Goal: Information Seeking & Learning: Understand process/instructions

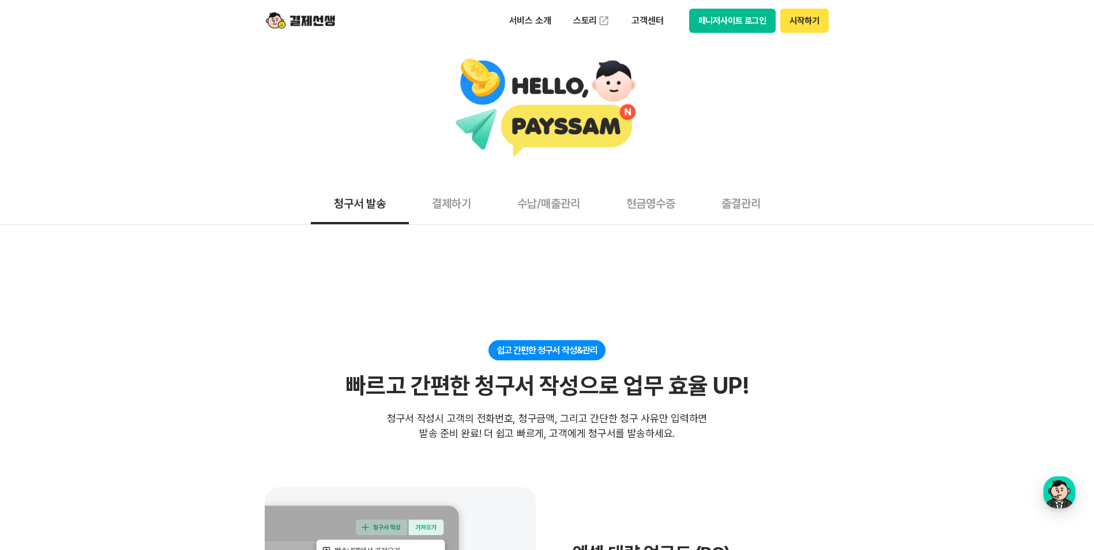
click at [452, 189] on button "결제하기" at bounding box center [451, 203] width 85 height 43
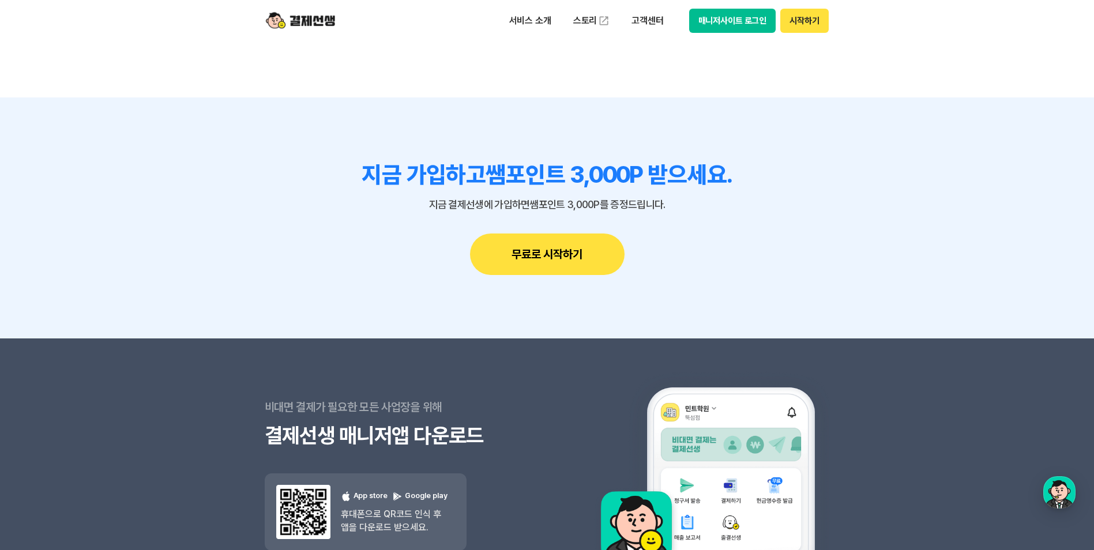
scroll to position [3345, 0]
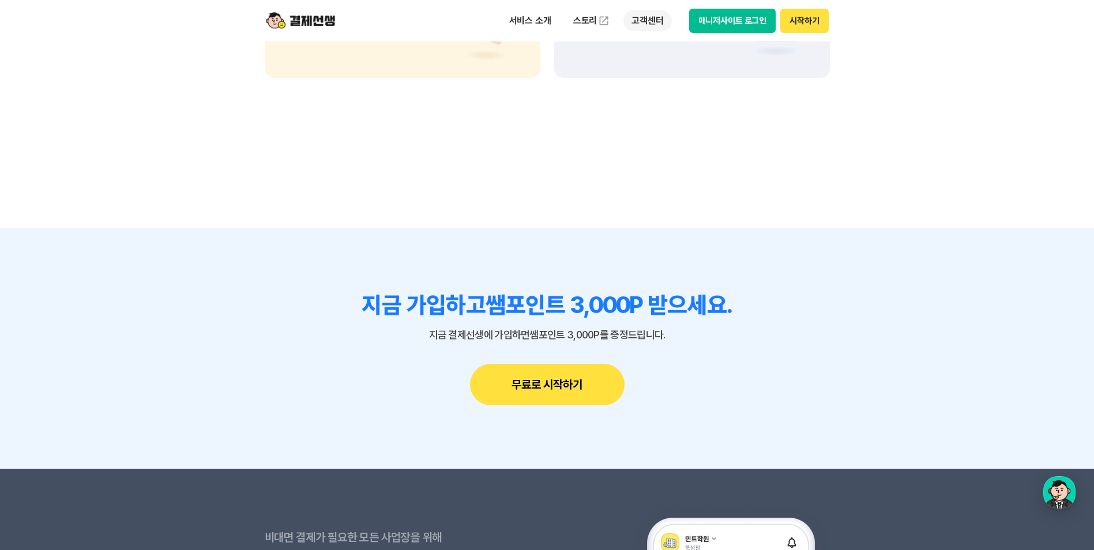
click at [638, 17] on p "고객센터" at bounding box center [647, 20] width 48 height 21
click at [653, 69] on link "자주 묻는 질문" at bounding box center [671, 68] width 97 height 23
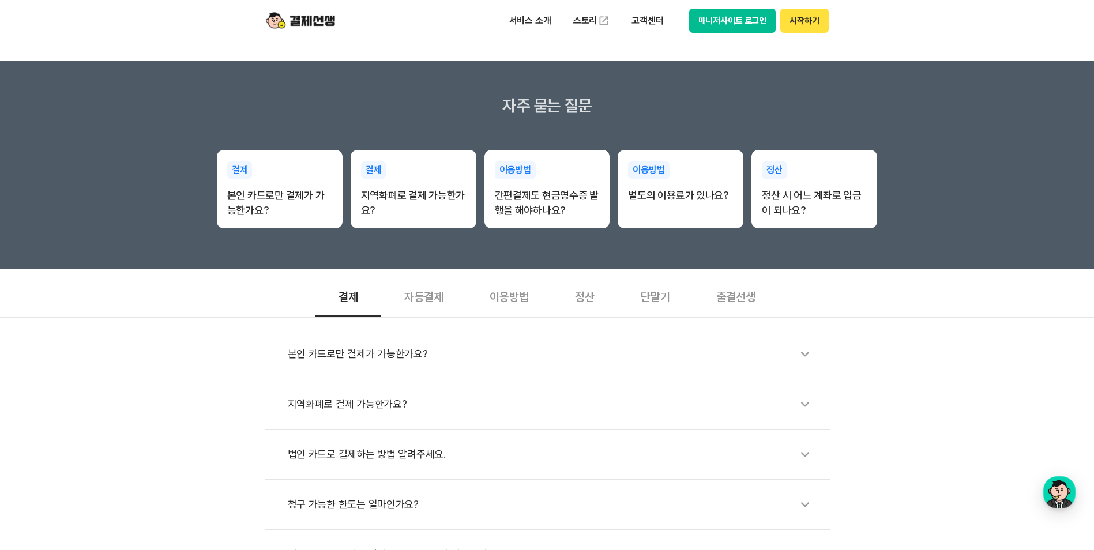
scroll to position [173, 0]
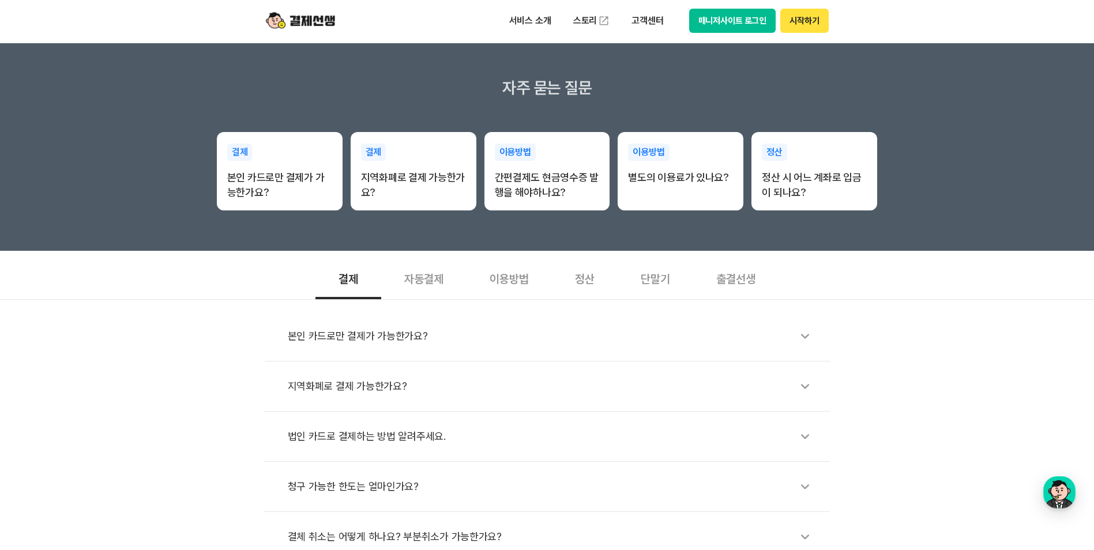
click at [493, 277] on div "이용방법" at bounding box center [509, 278] width 85 height 43
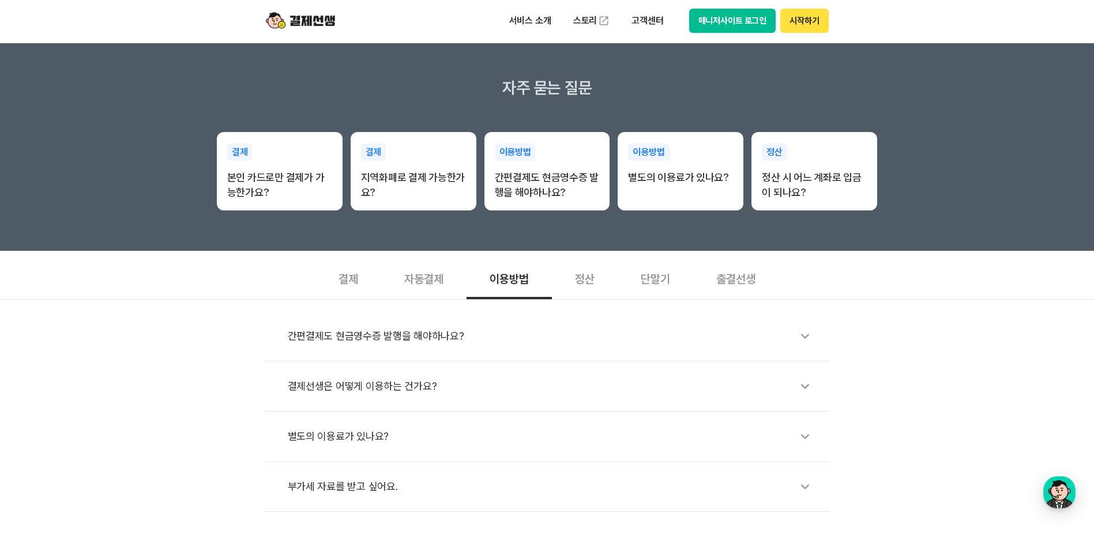
scroll to position [231, 0]
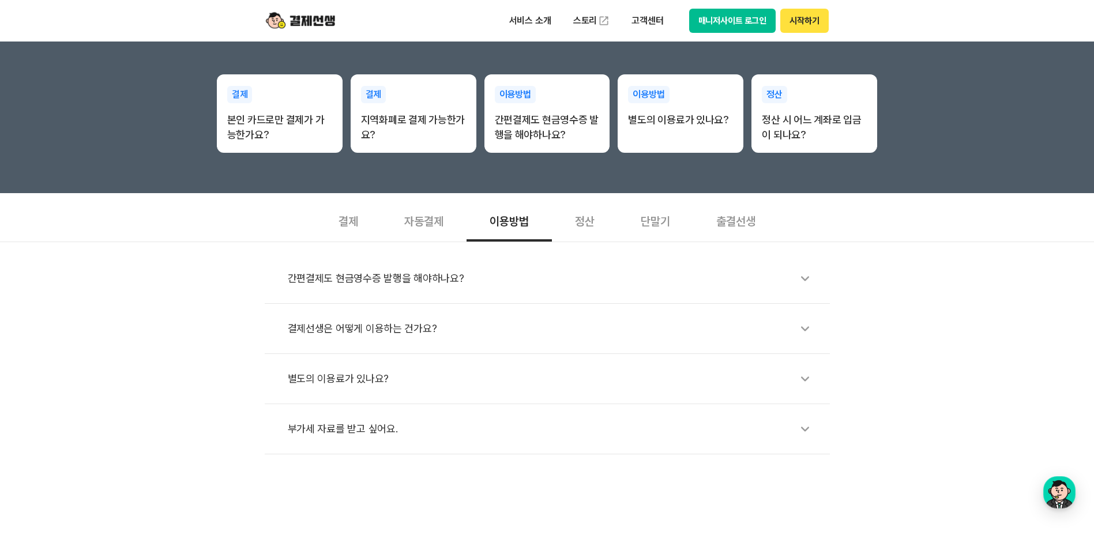
click at [573, 238] on div "정산" at bounding box center [585, 220] width 66 height 43
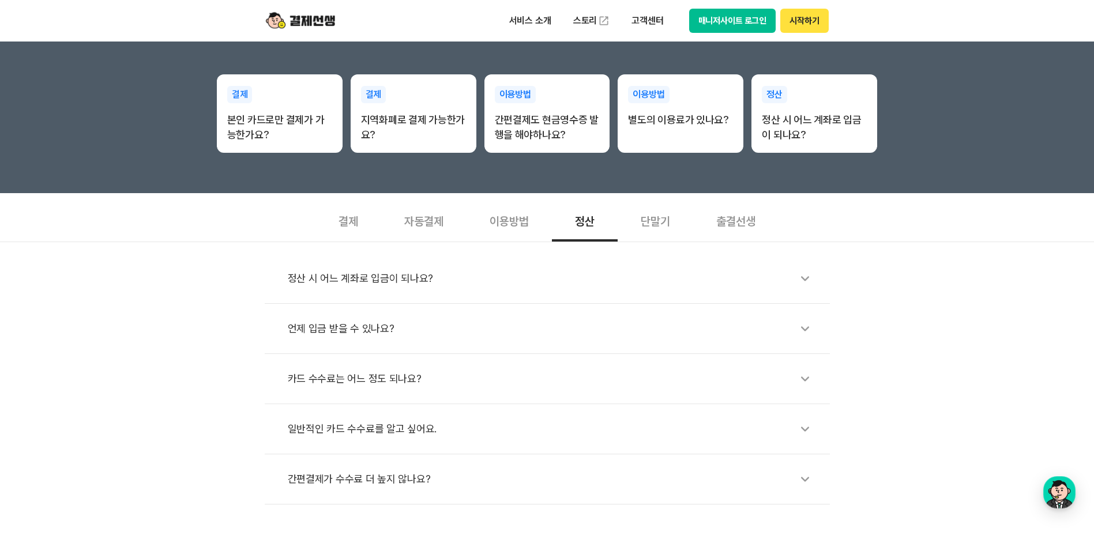
click at [653, 228] on div "단말기" at bounding box center [656, 220] width 76 height 43
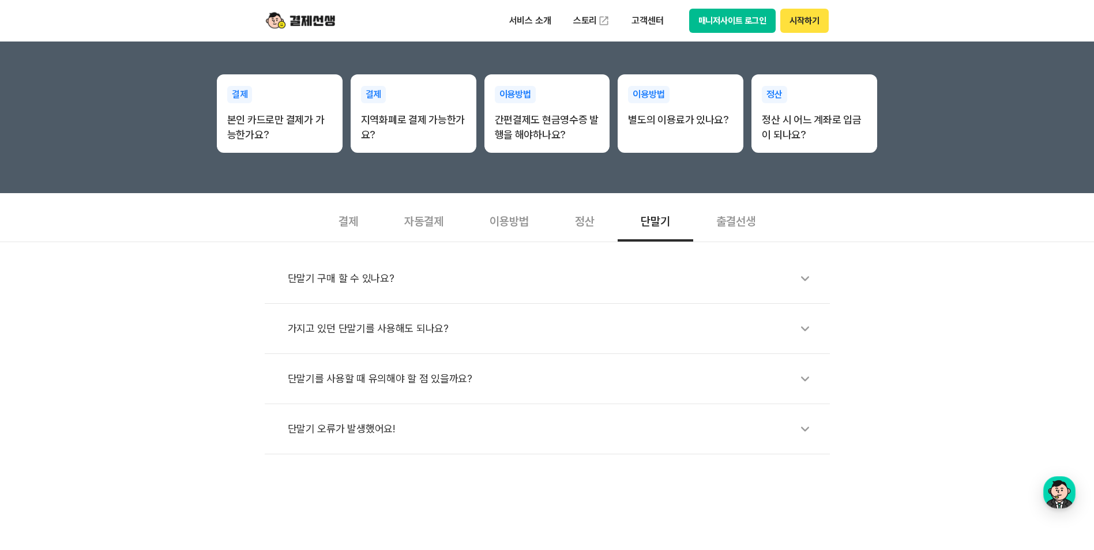
click at [717, 228] on div "출결선생" at bounding box center [735, 220] width 85 height 43
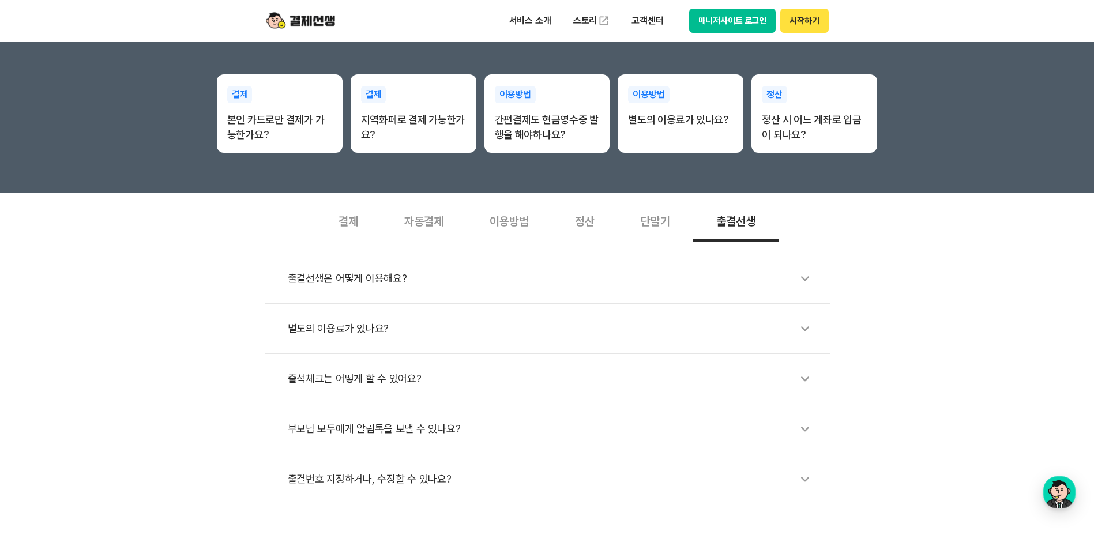
click at [398, 228] on div "자동결제" at bounding box center [423, 220] width 85 height 43
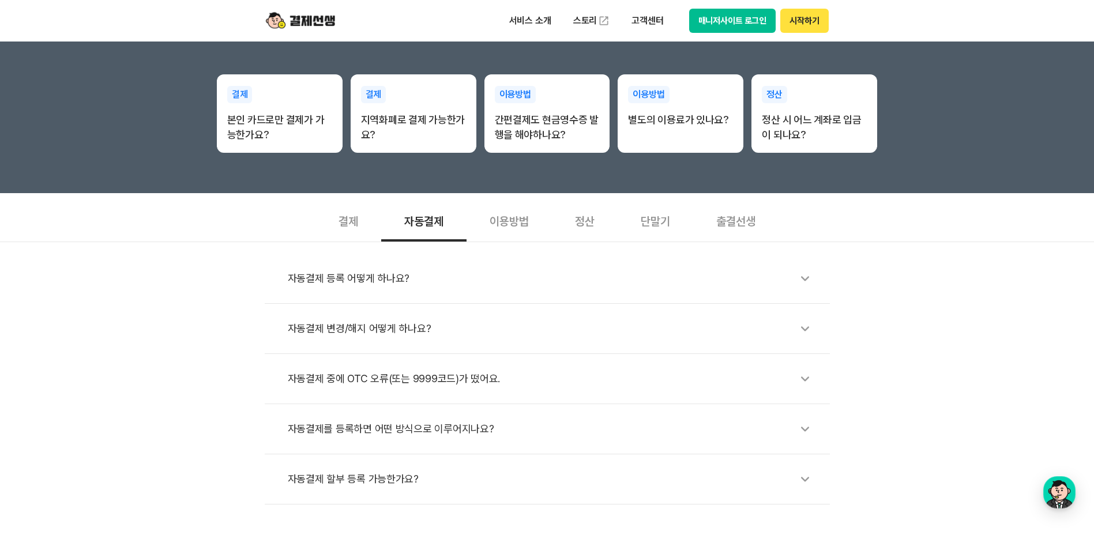
click at [358, 230] on div "결제" at bounding box center [348, 220] width 66 height 43
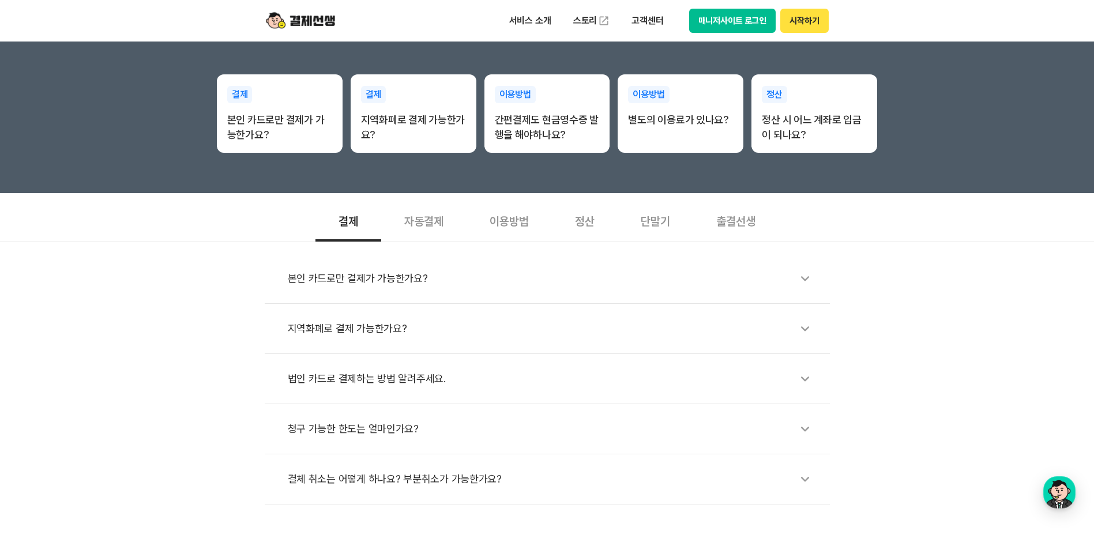
click at [416, 230] on div "자동결제" at bounding box center [423, 220] width 85 height 43
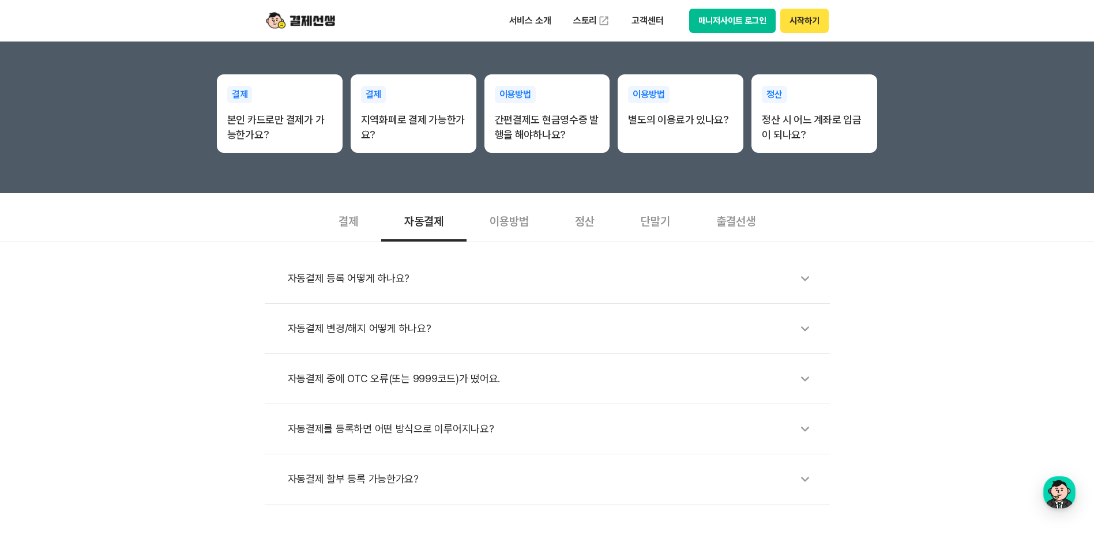
click at [396, 282] on div "자동결제 등록 어떻게 하나요?" at bounding box center [553, 278] width 531 height 27
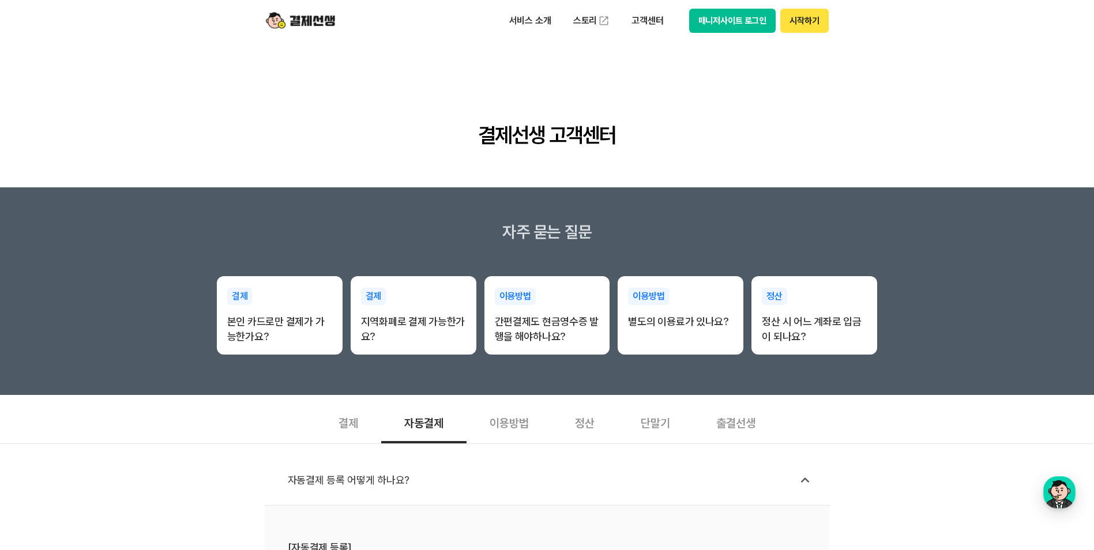
scroll to position [0, 0]
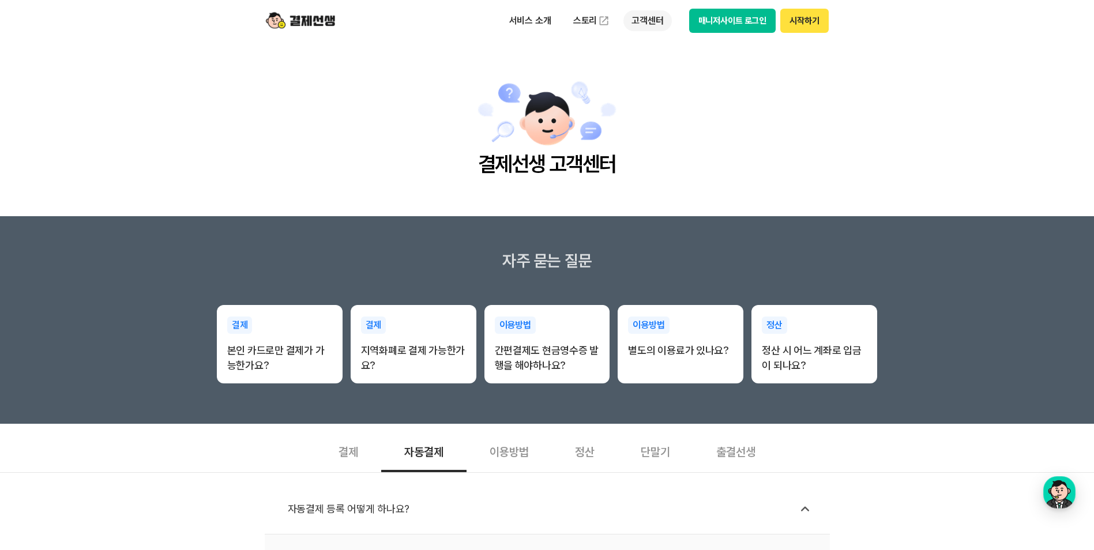
click at [656, 18] on p "고객센터" at bounding box center [647, 20] width 48 height 21
click at [662, 85] on link "이용 가이드" at bounding box center [671, 92] width 97 height 25
